Goal: Task Accomplishment & Management: Complete application form

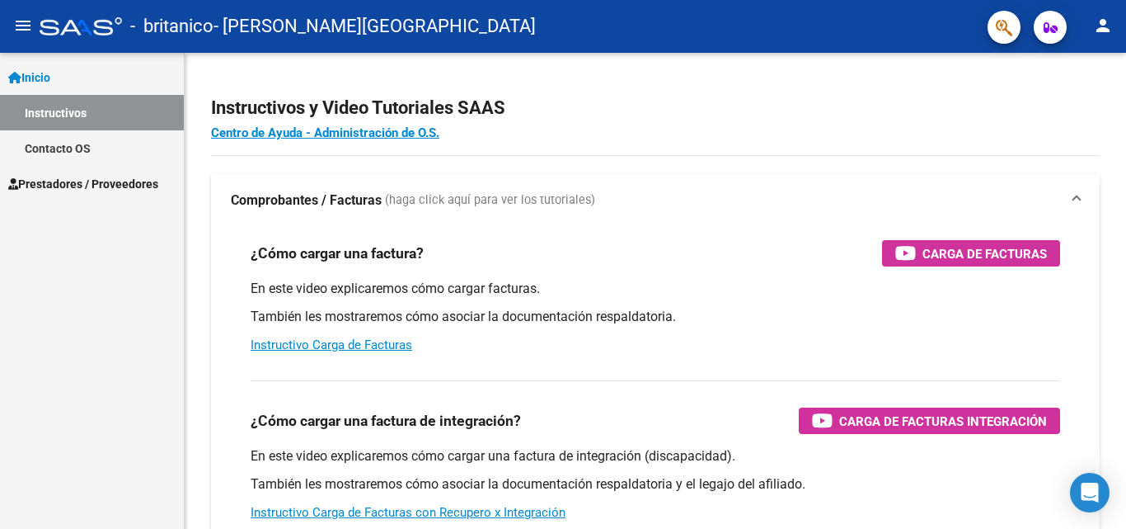
click at [142, 188] on span "Prestadores / Proveedores" at bounding box center [83, 184] width 150 height 18
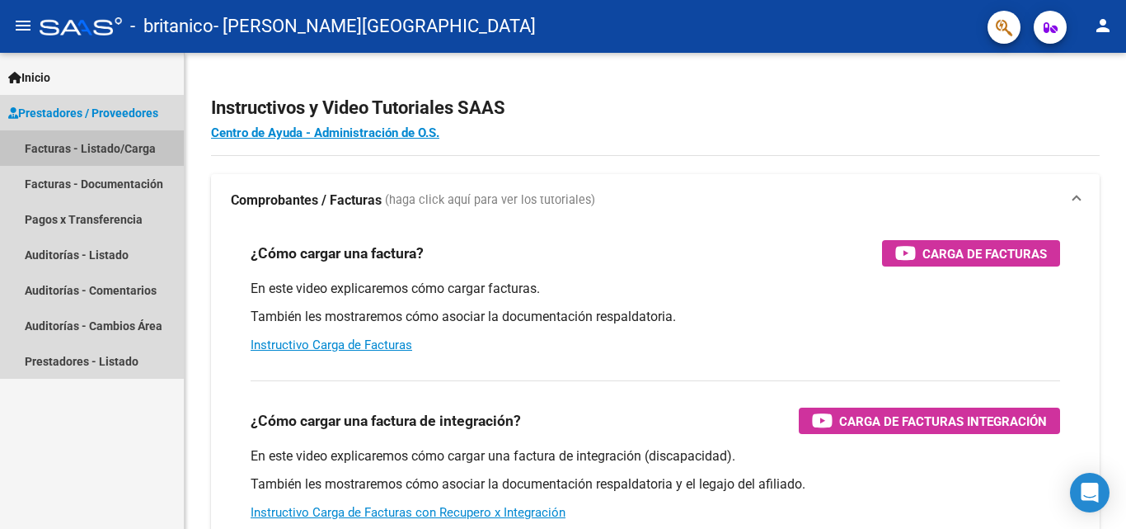
click at [115, 153] on link "Facturas - Listado/Carga" at bounding box center [92, 147] width 184 height 35
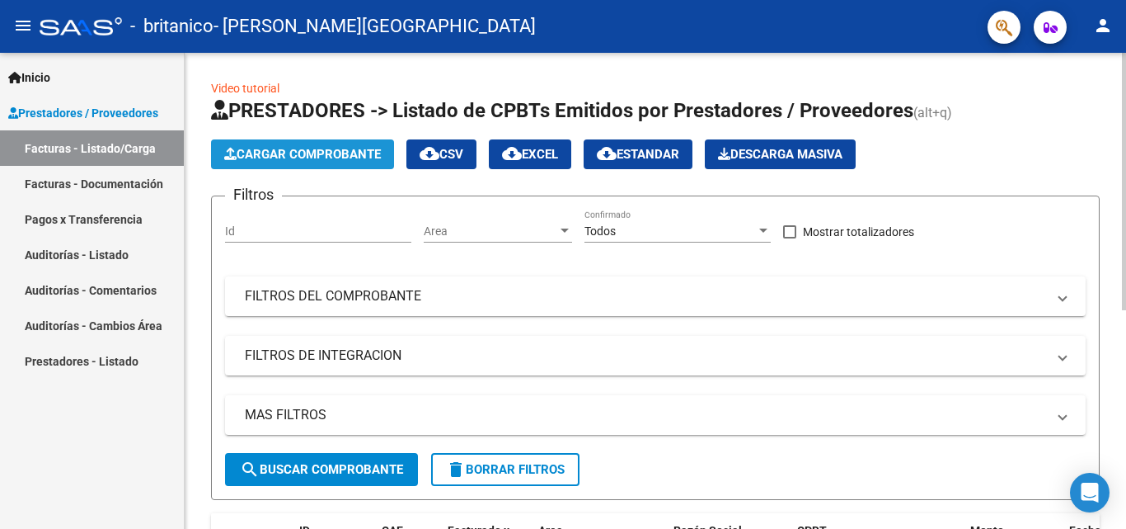
click at [257, 153] on span "Cargar Comprobante" at bounding box center [302, 154] width 157 height 15
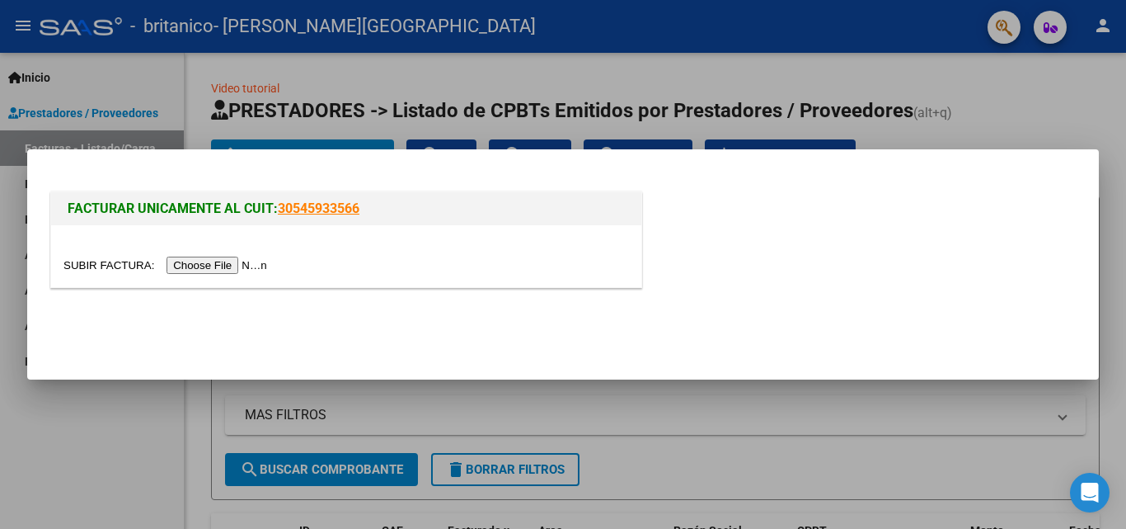
click at [223, 268] on input "file" at bounding box center [167, 264] width 209 height 17
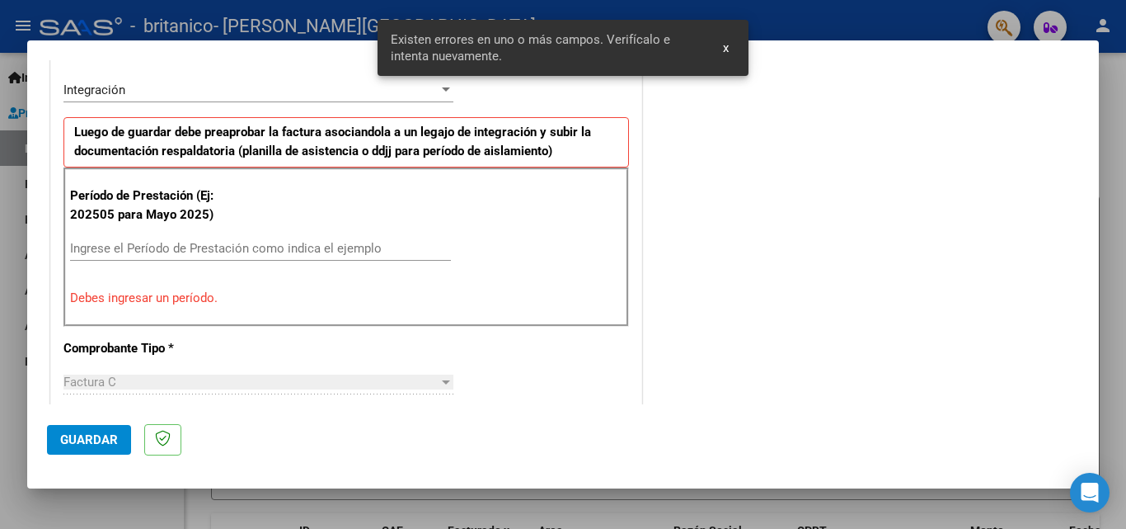
scroll to position [403, 0]
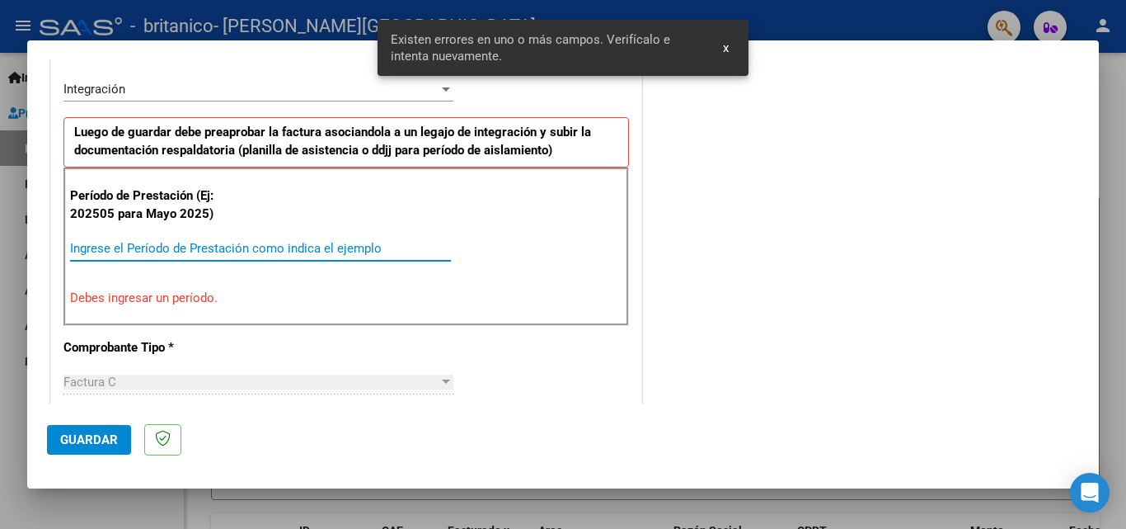
click at [195, 245] on input "Ingrese el Período de Prestación como indica el ejemplo" at bounding box center [260, 248] width 381 height 15
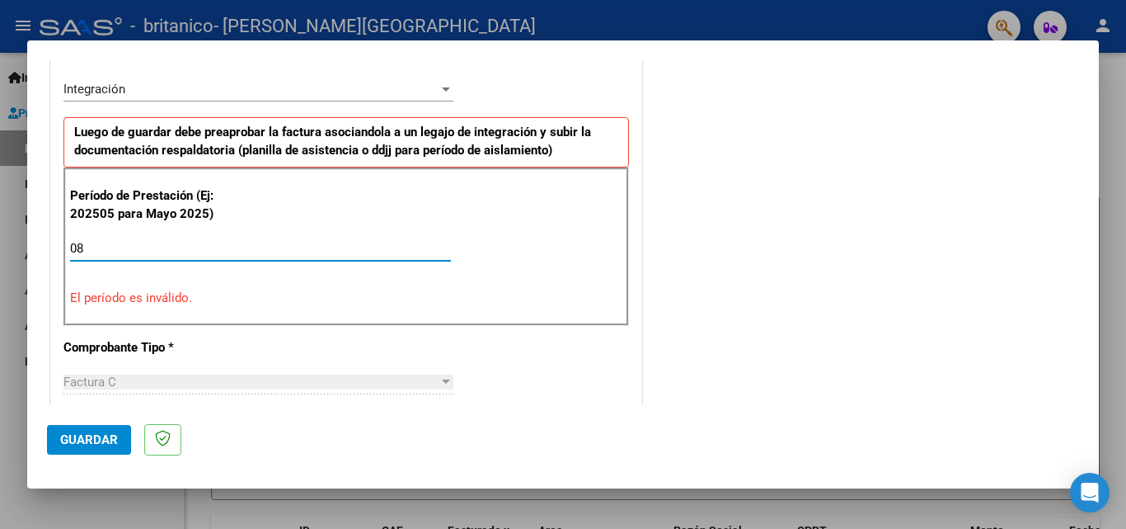
type input "0"
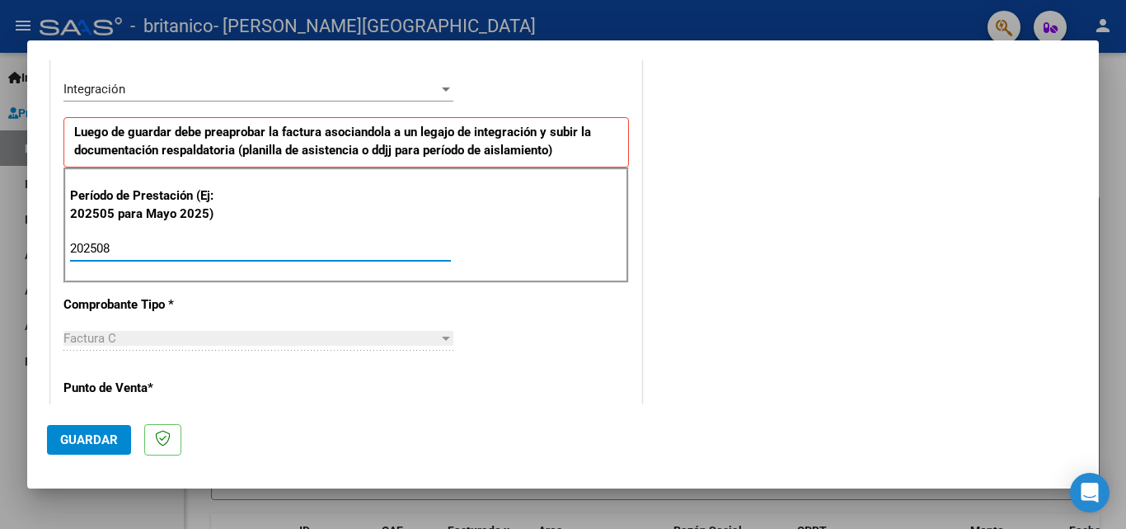
type input "202508"
click at [103, 439] on span "Guardar" at bounding box center [89, 439] width 58 height 15
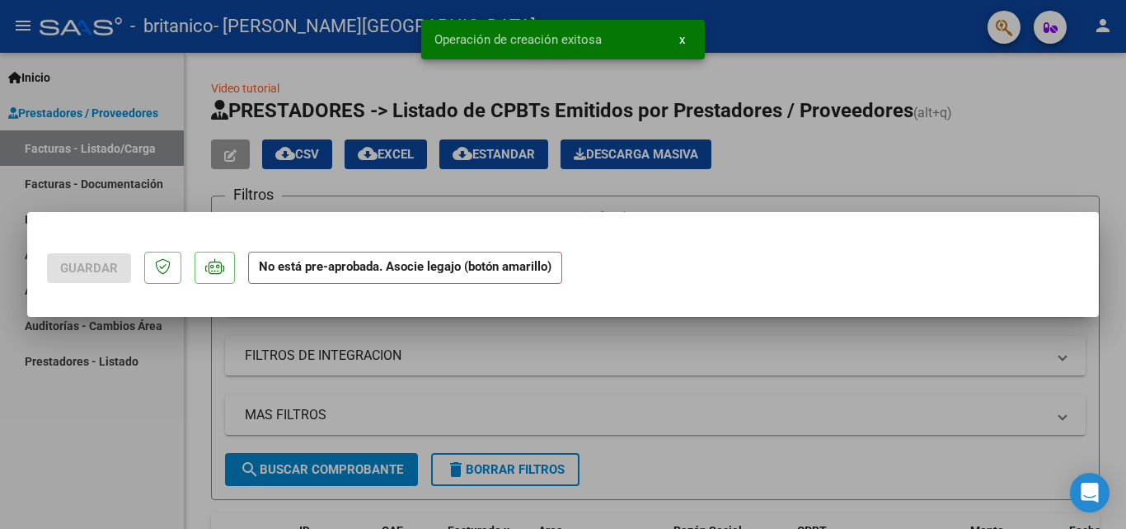
scroll to position [0, 0]
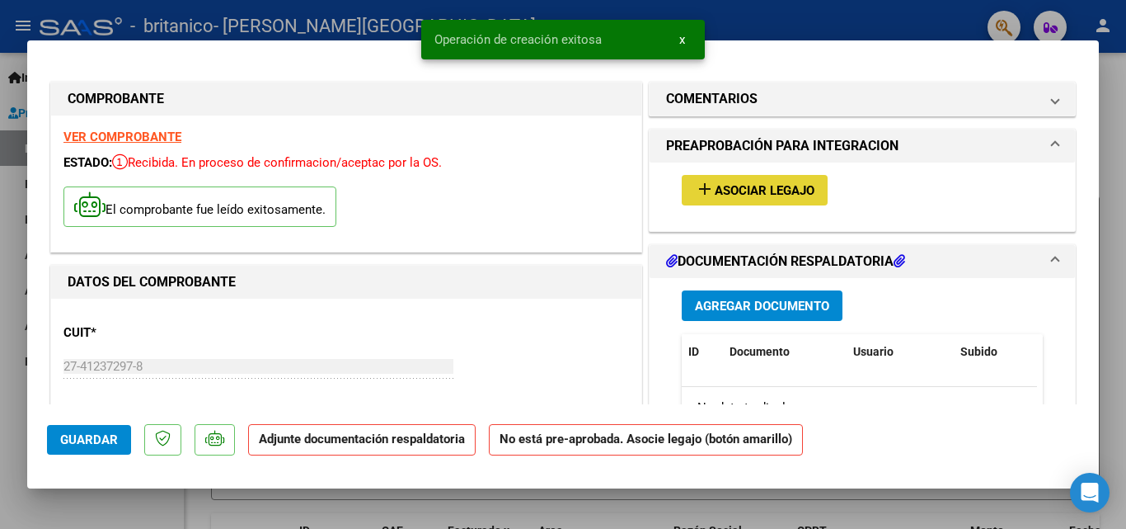
click at [722, 194] on span "Asociar Legajo" at bounding box center [765, 190] width 100 height 15
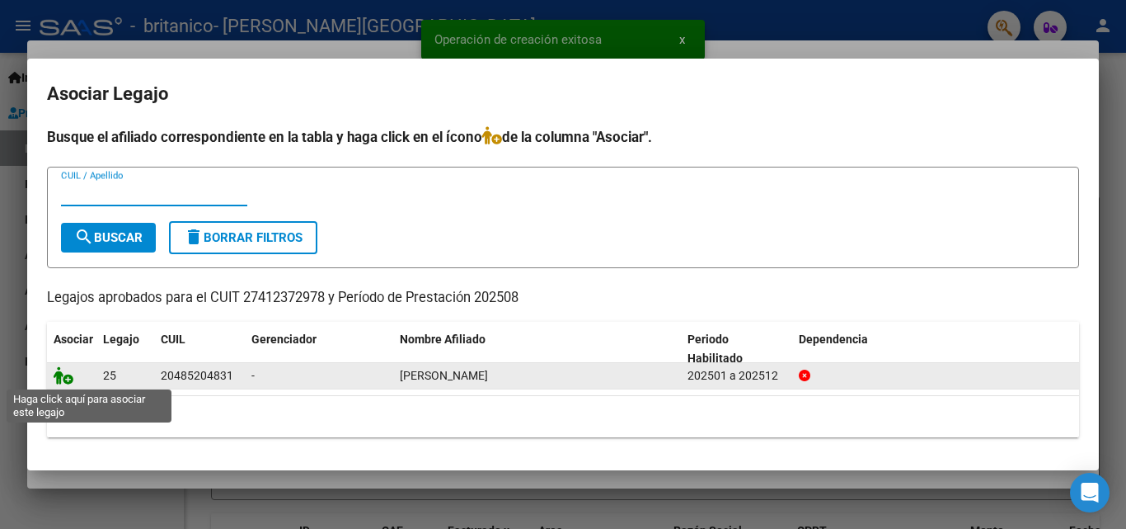
click at [64, 383] on icon at bounding box center [64, 375] width 20 height 18
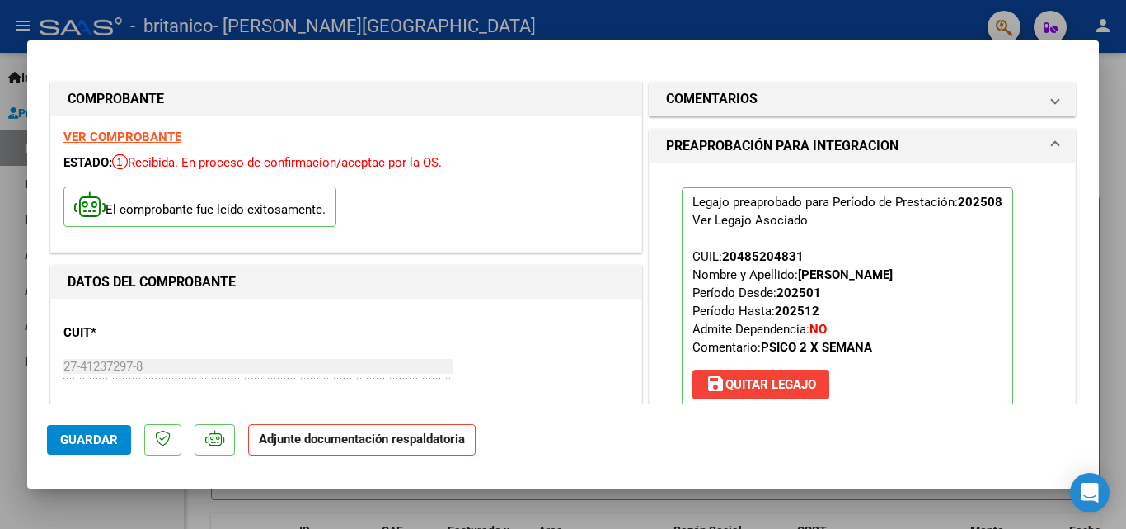
click at [352, 438] on strong "Adjunte documentación respaldatoria" at bounding box center [362, 438] width 206 height 15
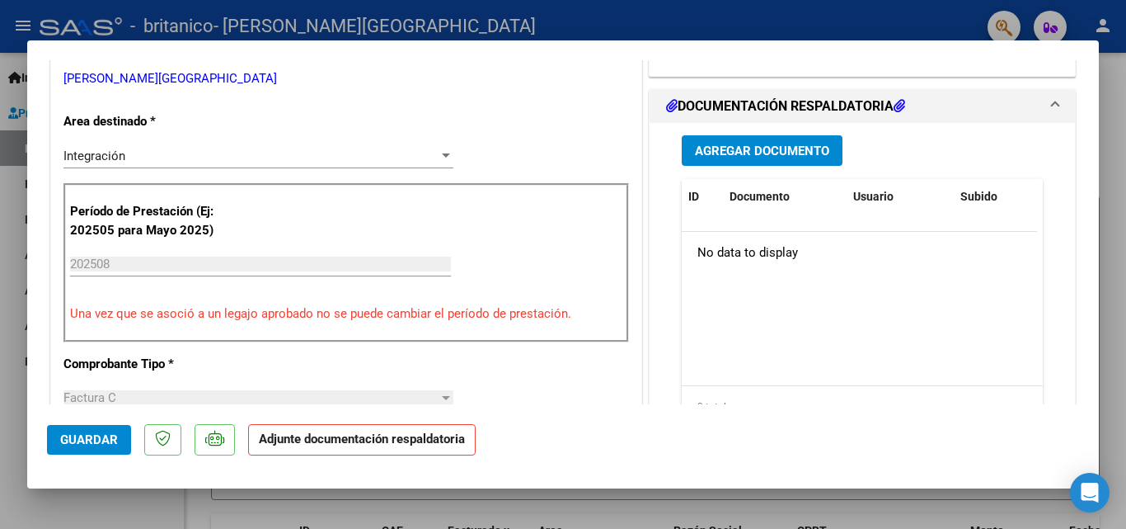
scroll to position [403, 0]
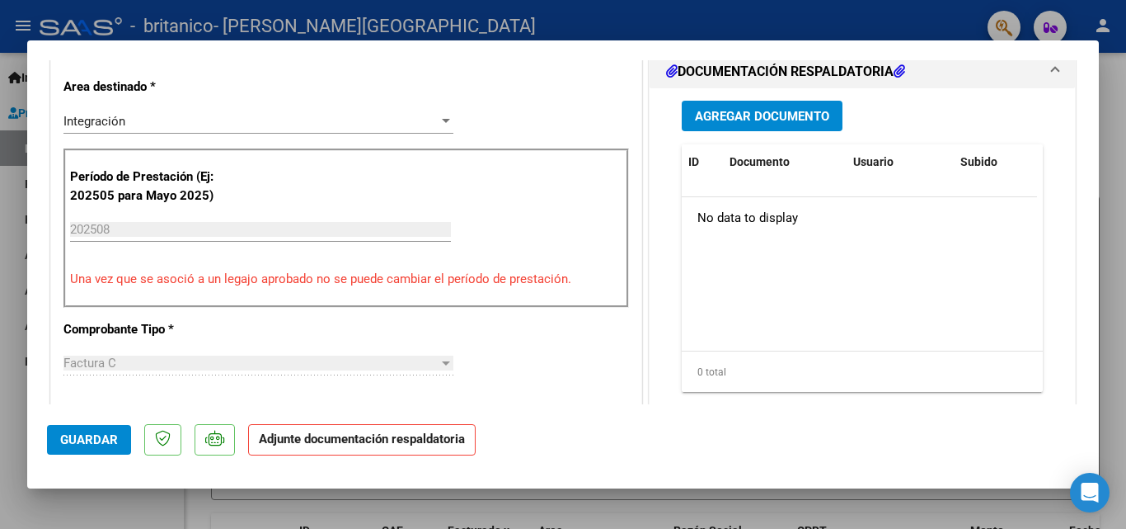
click at [761, 111] on span "Agregar Documento" at bounding box center [762, 116] width 134 height 15
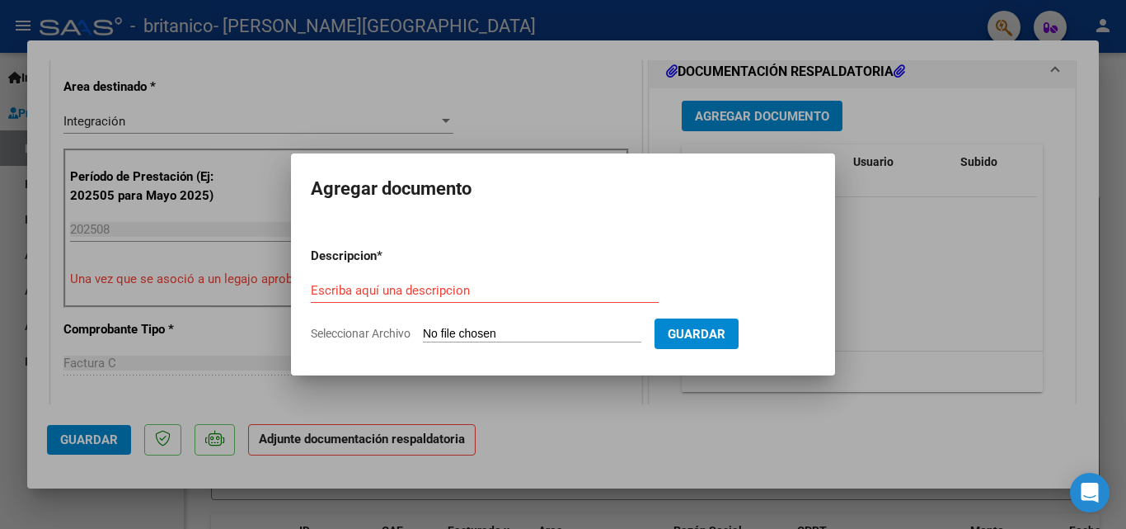
click at [450, 332] on input "Seleccionar Archivo" at bounding box center [532, 335] width 219 height 16
type input "C:\fakepath\planilla asistencia [PERSON_NAME].pdf"
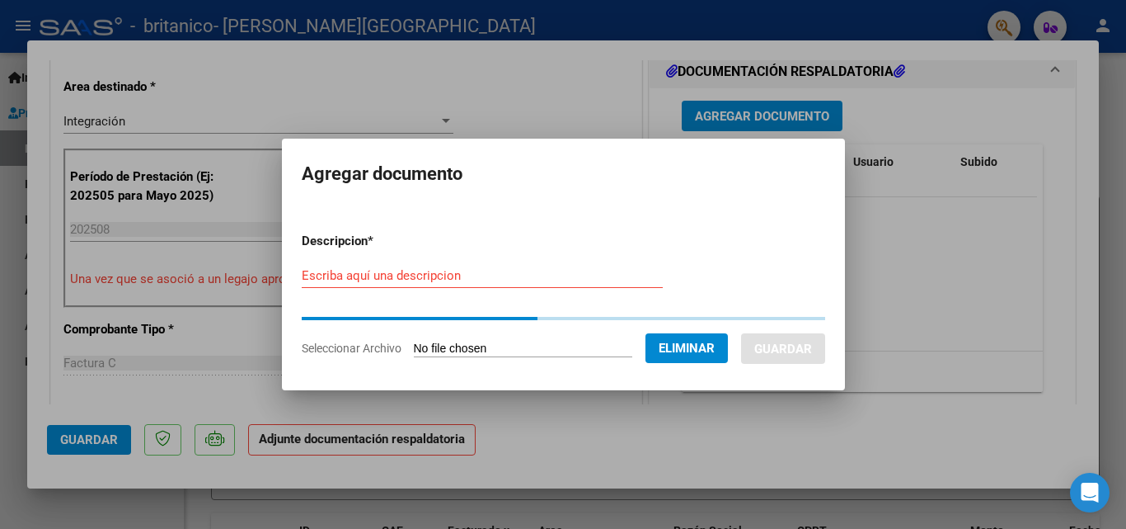
click at [424, 274] on input "Escriba aquí una descripcion" at bounding box center [482, 275] width 361 height 15
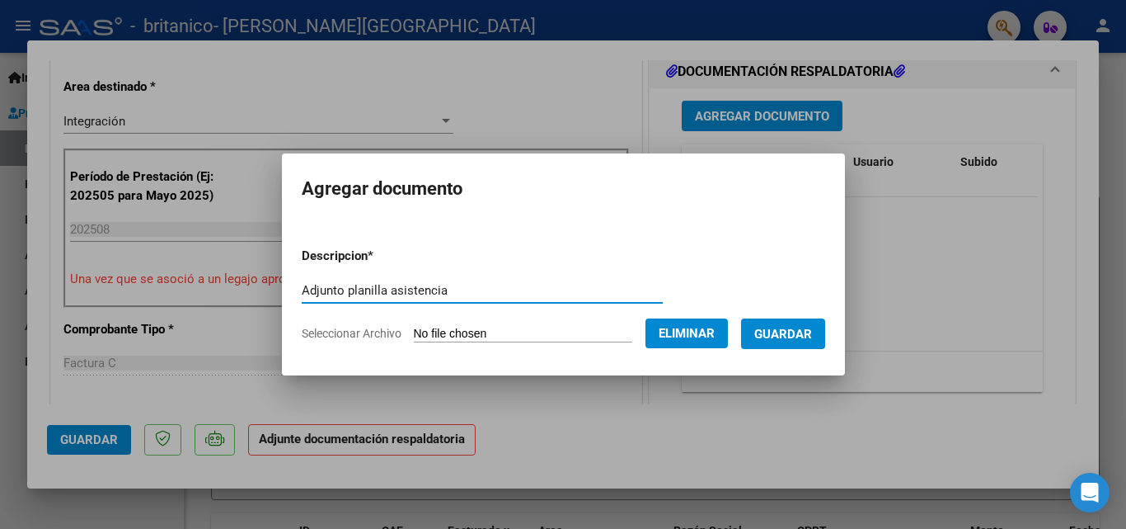
type input "Adjunto planilla asistencia"
click at [782, 337] on span "Guardar" at bounding box center [784, 334] width 58 height 15
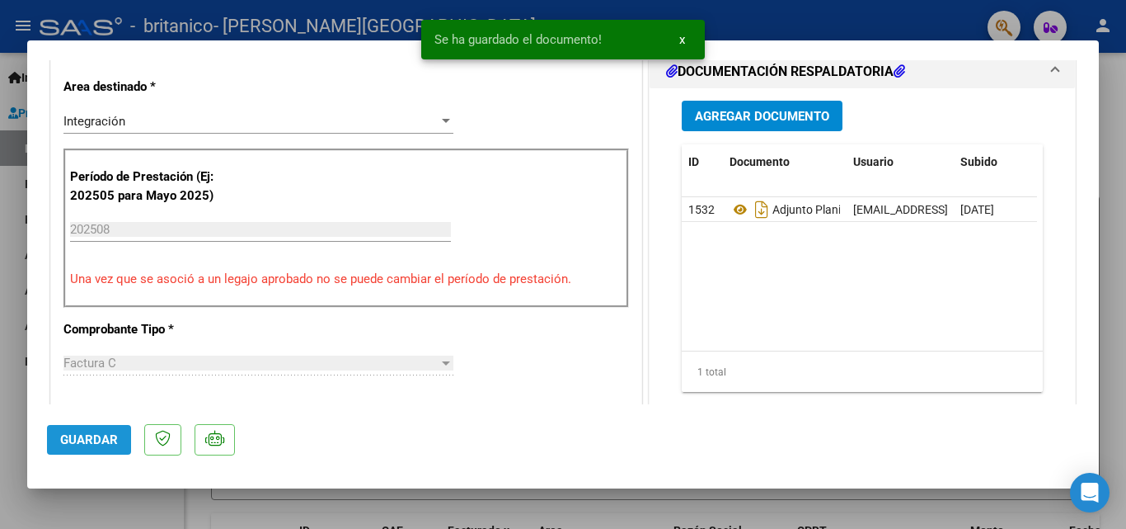
click at [121, 431] on button "Guardar" at bounding box center [89, 440] width 84 height 30
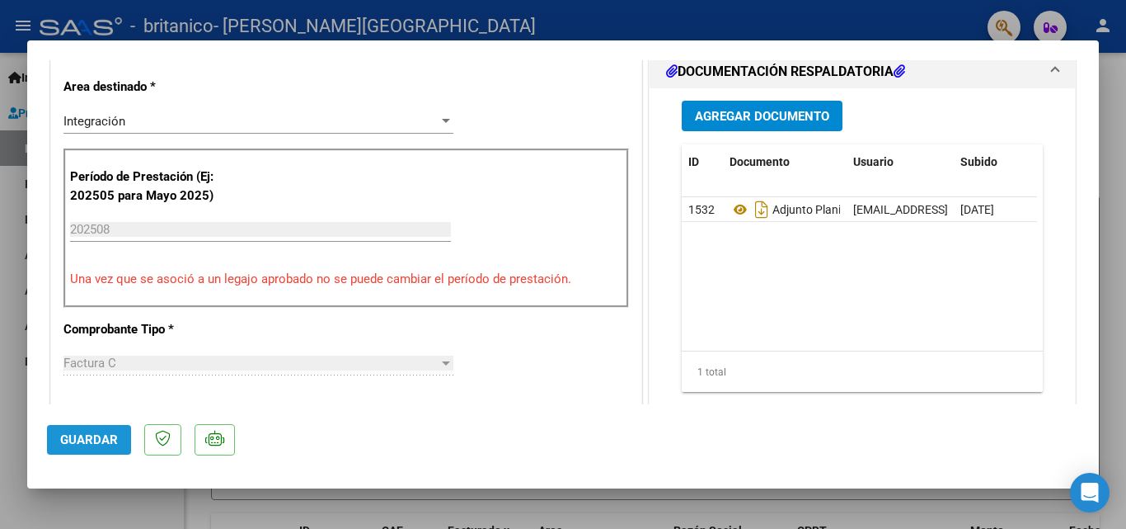
click at [121, 431] on button "Guardar" at bounding box center [89, 440] width 84 height 30
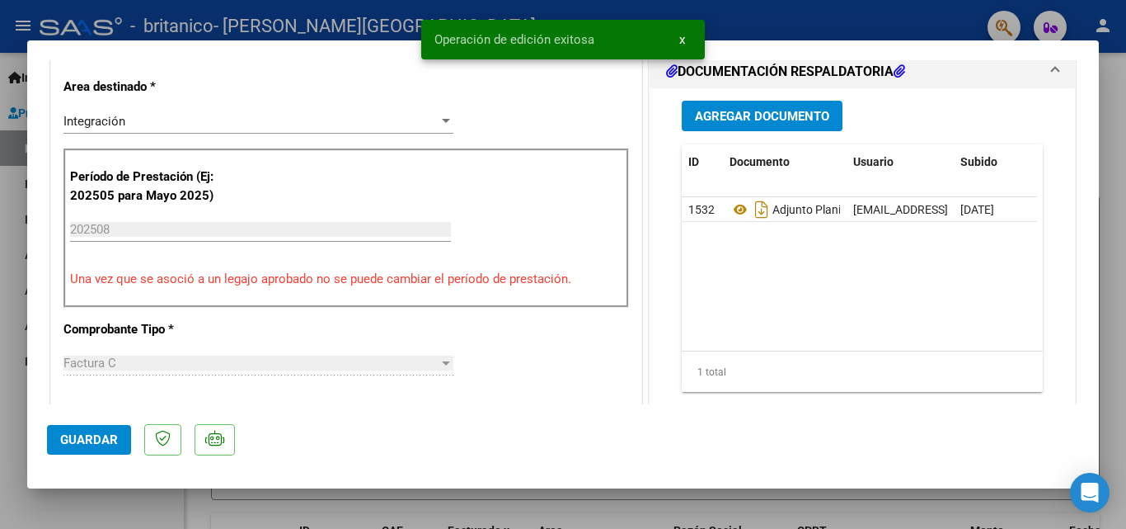
click at [1113, 152] on div at bounding box center [563, 264] width 1126 height 529
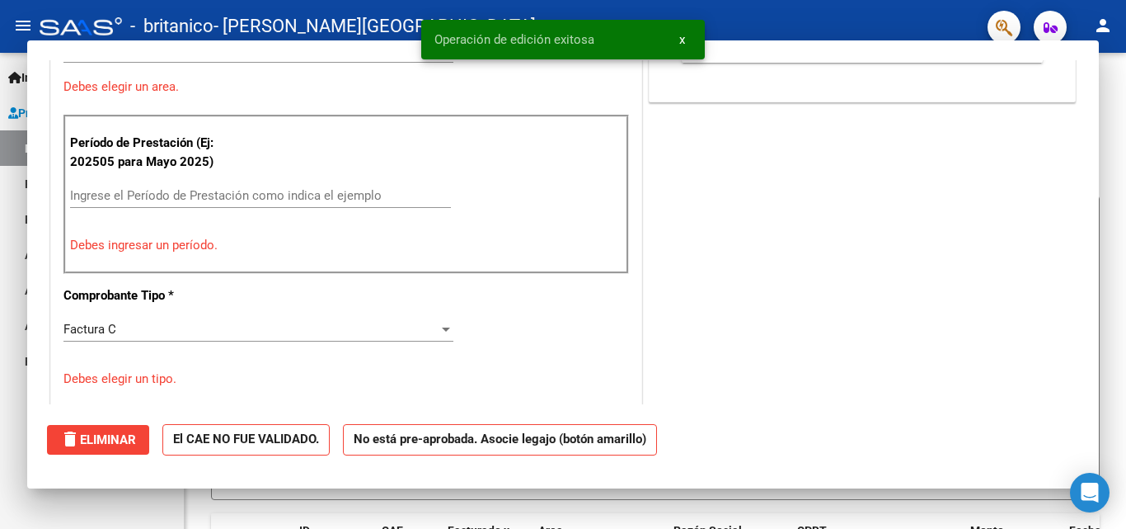
scroll to position [0, 0]
